Goal: Information Seeking & Learning: Learn about a topic

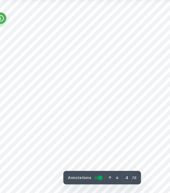
scroll to position [794, 0]
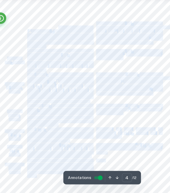
drag, startPoint x: 105, startPoint y: 164, endPoint x: 62, endPoint y: 43, distance: 128.7
click at [62, 43] on div "4 operated, the uncertainty would therefore increase accounting for human error…" at bounding box center [85, 77] width 165 height 233
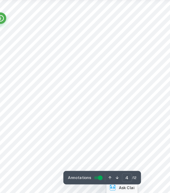
click at [110, 168] on span "starch solution will be maintained to 5%. This" at bounding box center [126, 167] width 59 height 3
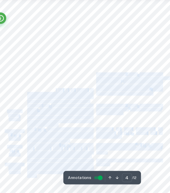
drag, startPoint x: 109, startPoint y: 168, endPoint x: 60, endPoint y: 99, distance: 84.1
click at [60, 99] on div "4 operated, the uncertainty would therefore increase accounting for human error…" at bounding box center [85, 77] width 165 height 233
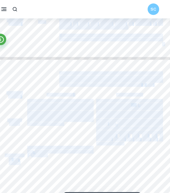
scroll to position [651, 0]
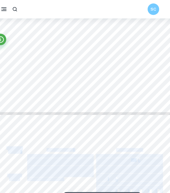
drag, startPoint x: 135, startPoint y: 156, endPoint x: 16, endPoint y: 134, distance: 120.9
copy div "Loremipsum Dolorsit Ametco adi elitsed Doeius te incidid Utlabor et dolorema Al…"
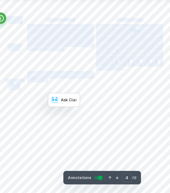
scroll to position [753, 0]
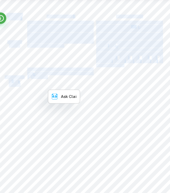
click at [38, 87] on span "KIO" at bounding box center [37, 85] width 5 height 3
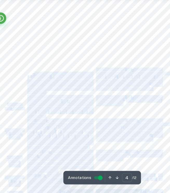
drag, startPoint x: 38, startPoint y: 68, endPoint x: 71, endPoint y: 103, distance: 47.7
click at [71, 103] on div "4 operated, the uncertainty would therefore increase accounting for human error…" at bounding box center [85, 119] width 165 height 233
click at [68, 100] on span "endpoint to reach, hindering the focus of this" at bounding box center [64, 99] width 59 height 3
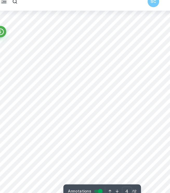
scroll to position [750, 0]
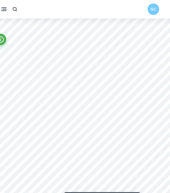
click at [78, 45] on span "different manner based on their chemical and" at bounding box center [64, 45] width 59 height 3
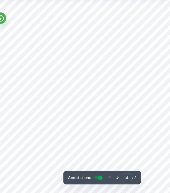
scroll to position [774, 0]
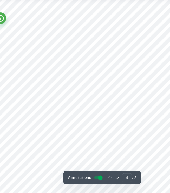
click at [58, 103] on div "4 operated, the uncertainty would therefore increase accounting for human error…" at bounding box center [85, 97] width 165 height 233
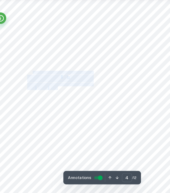
drag, startPoint x: 39, startPoint y: 86, endPoint x: 62, endPoint y: 99, distance: 25.7
click at [62, 99] on div "4 operated, the uncertainty would therefore increase accounting for human error…" at bounding box center [85, 97] width 165 height 233
click at [62, 99] on span "unideal" at bounding box center [59, 98] width 9 height 3
